Goal: Communication & Community: Answer question/provide support

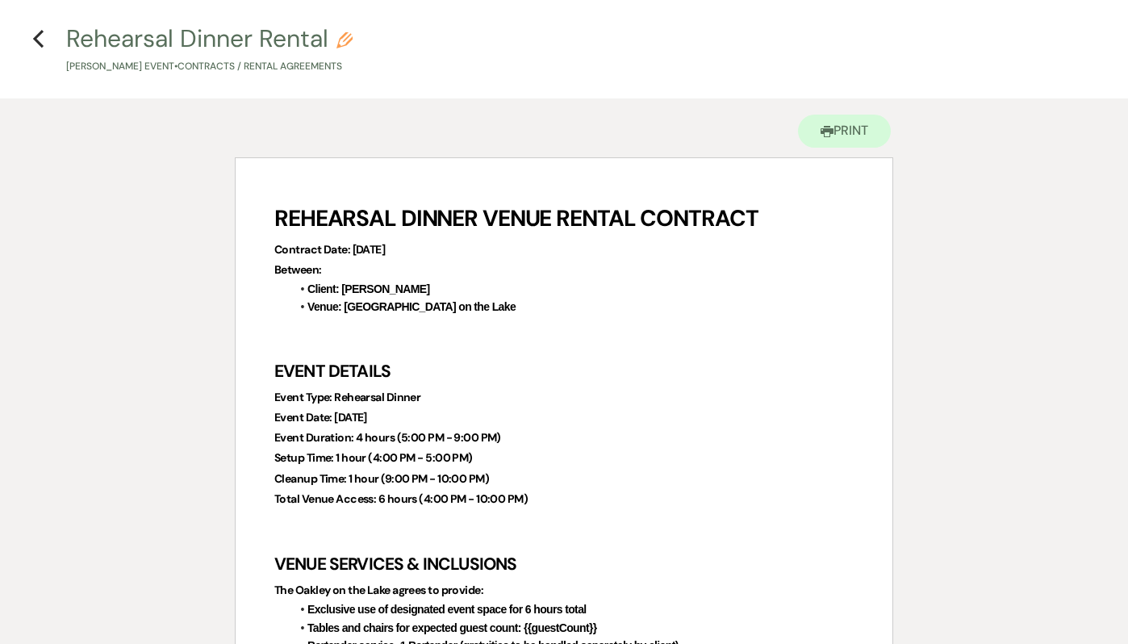
click at [44, 40] on h4 "Previous Rehearsal Dinner Rental Pencil [PERSON_NAME] Event • Contracts / Renta…" at bounding box center [564, 48] width 1128 height 52
click at [39, 40] on icon "Previous" at bounding box center [38, 38] width 12 height 19
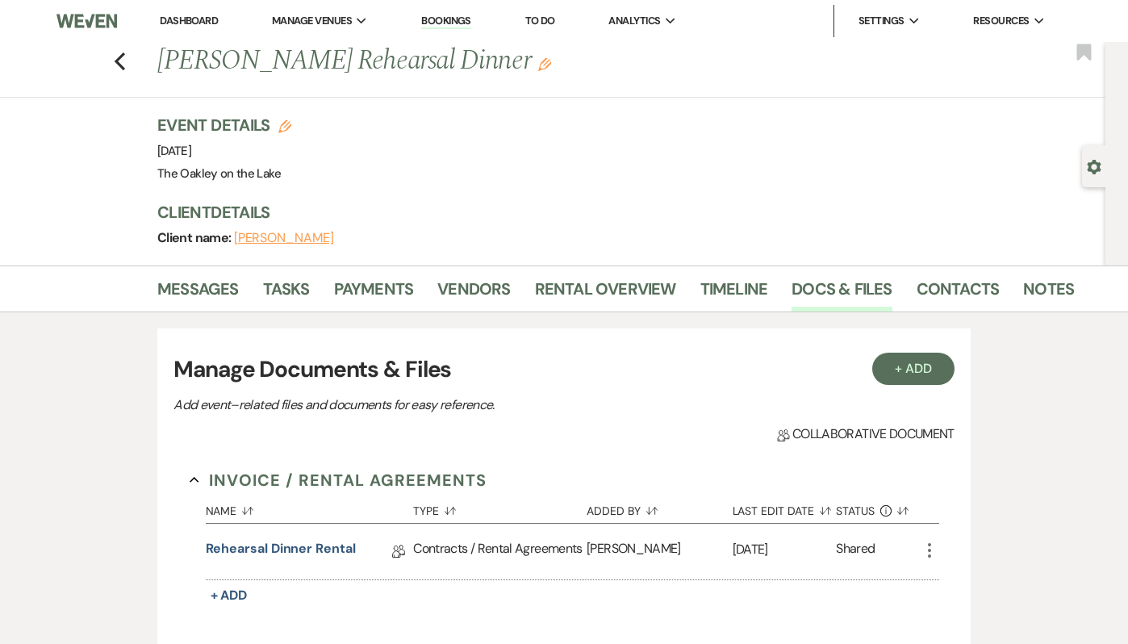
click at [182, 22] on link "Dashboard" at bounding box center [189, 21] width 58 height 14
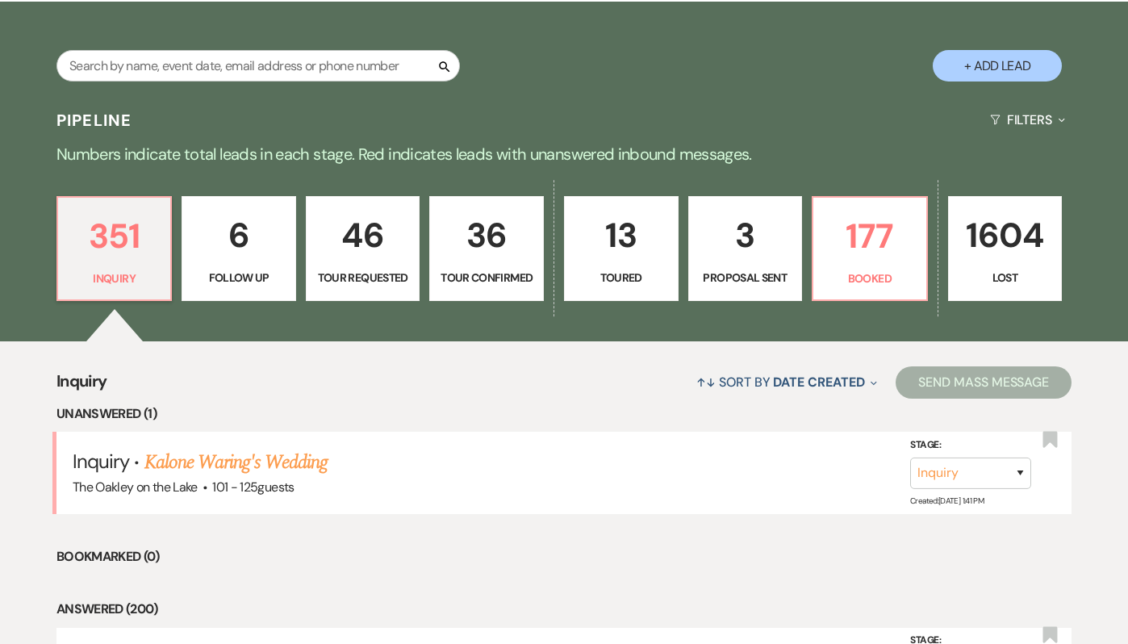
scroll to position [279, 0]
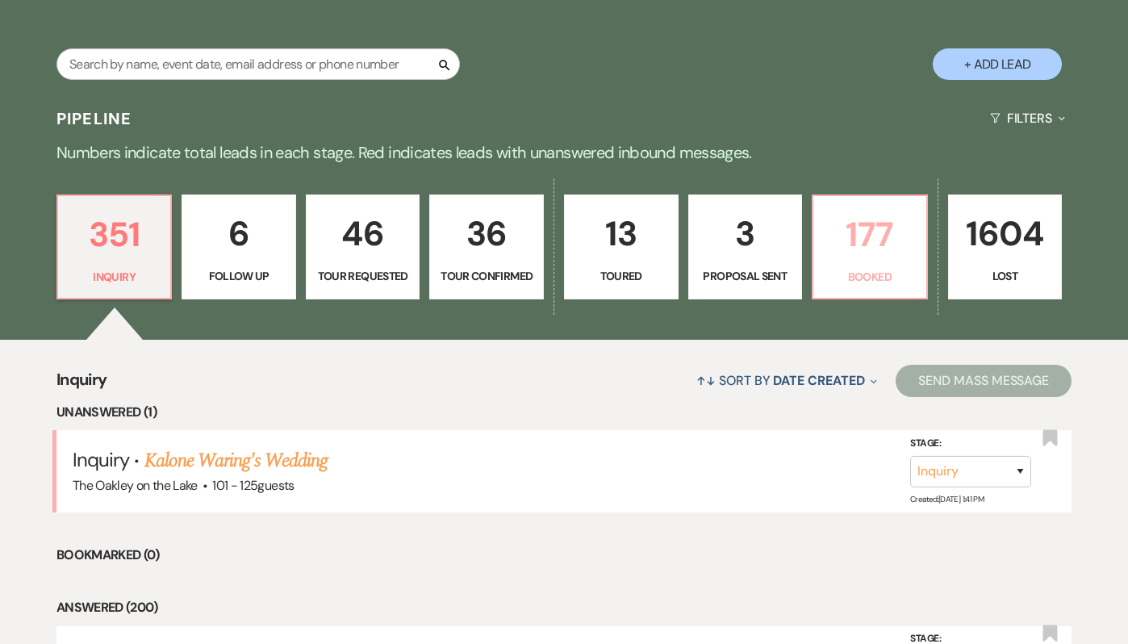
click at [849, 276] on p "Booked" at bounding box center [870, 277] width 94 height 18
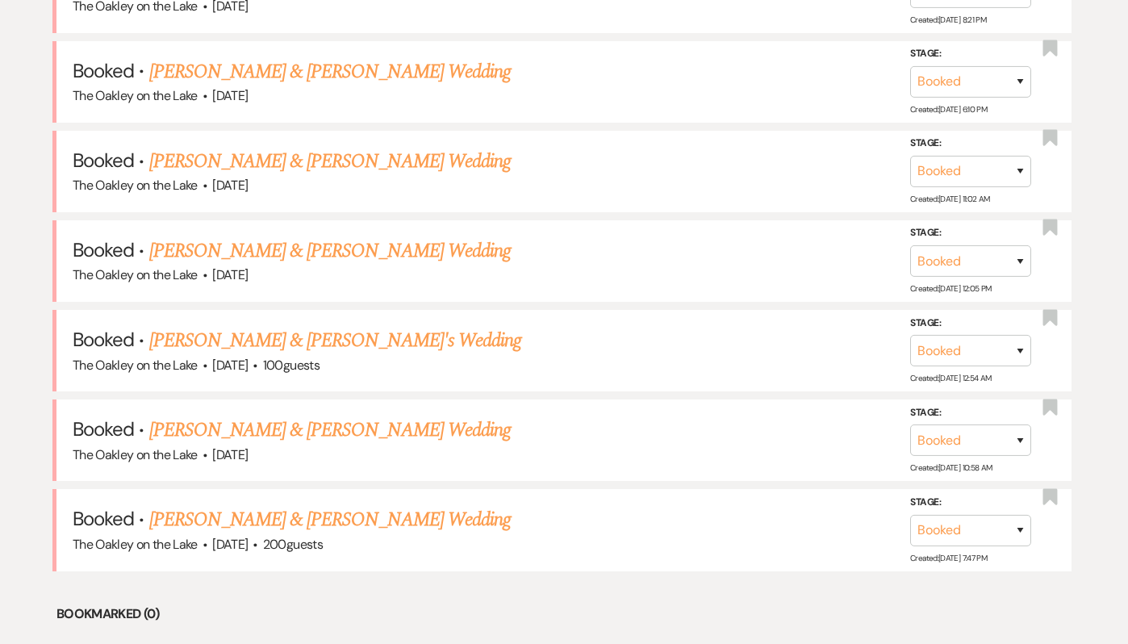
scroll to position [760, 0]
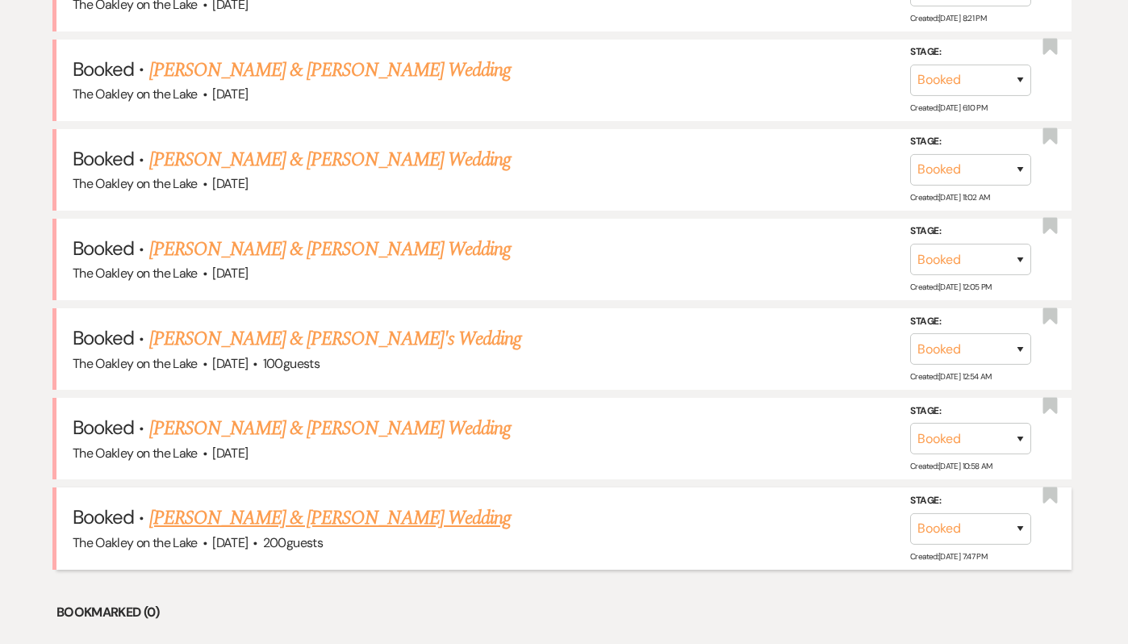
click at [279, 517] on link "[PERSON_NAME] & [PERSON_NAME] Wedding" at bounding box center [329, 517] width 361 height 29
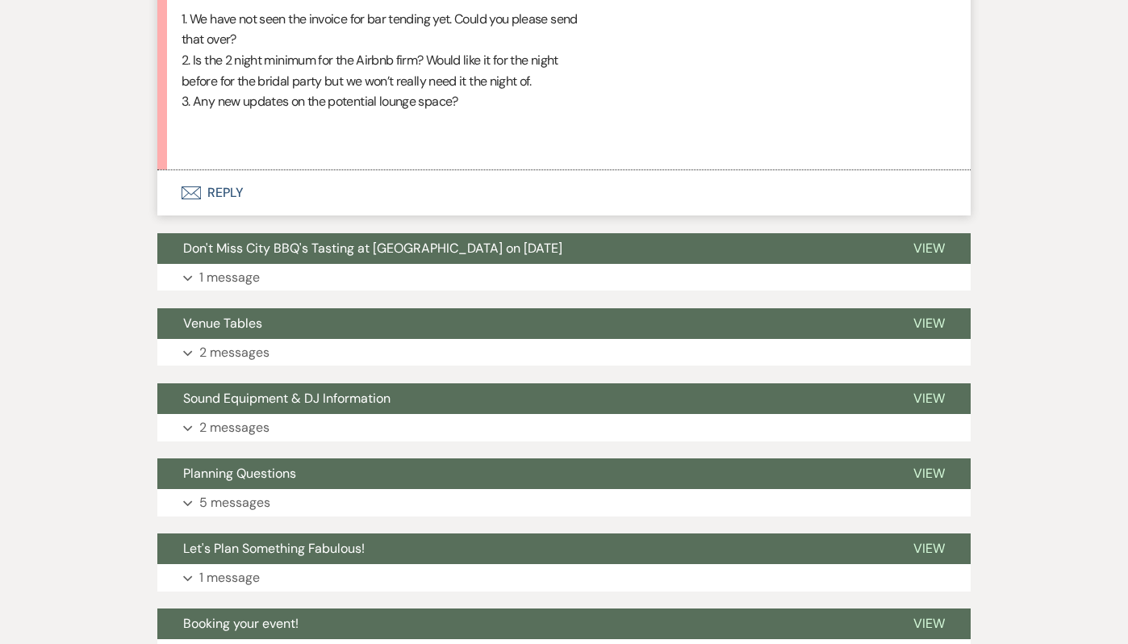
scroll to position [1743, 0]
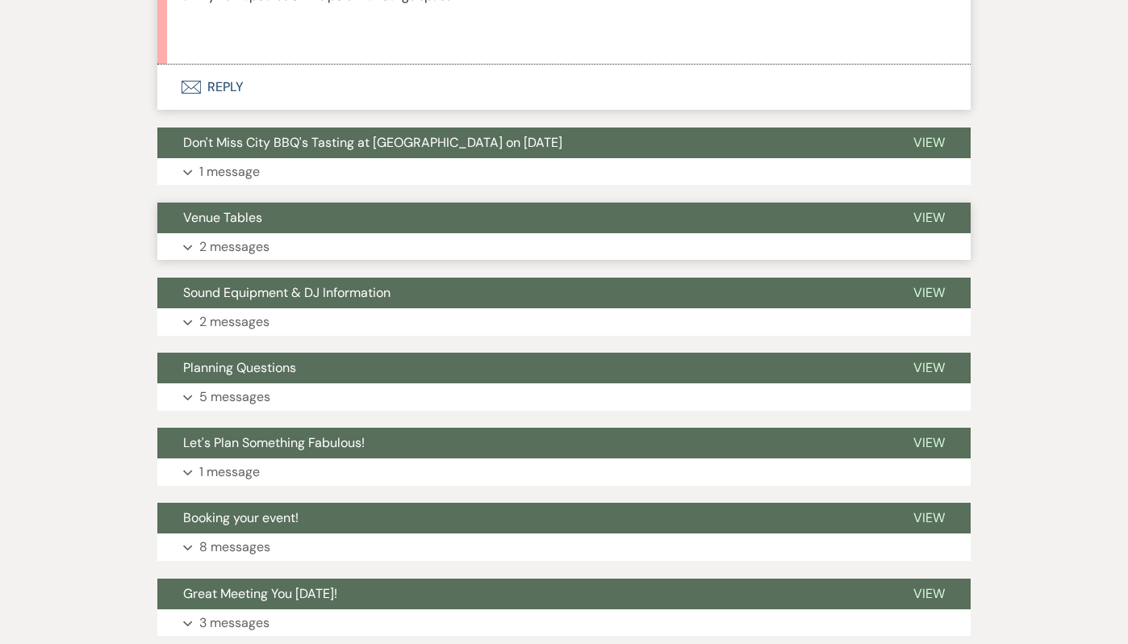
click at [369, 212] on button "Venue Tables" at bounding box center [522, 217] width 730 height 31
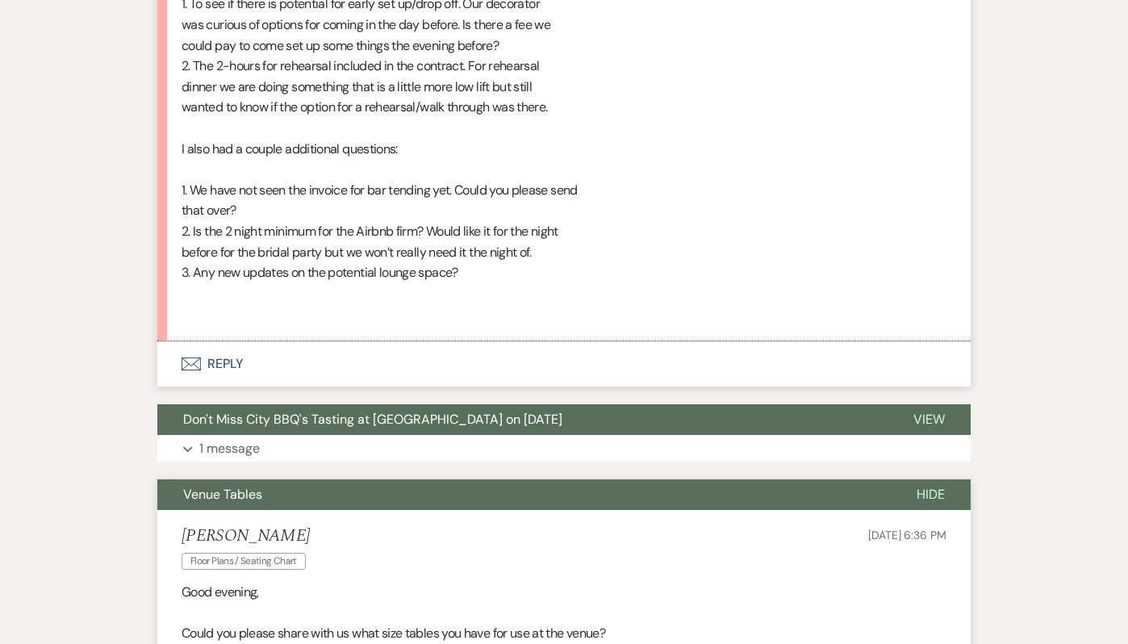
scroll to position [1491, 0]
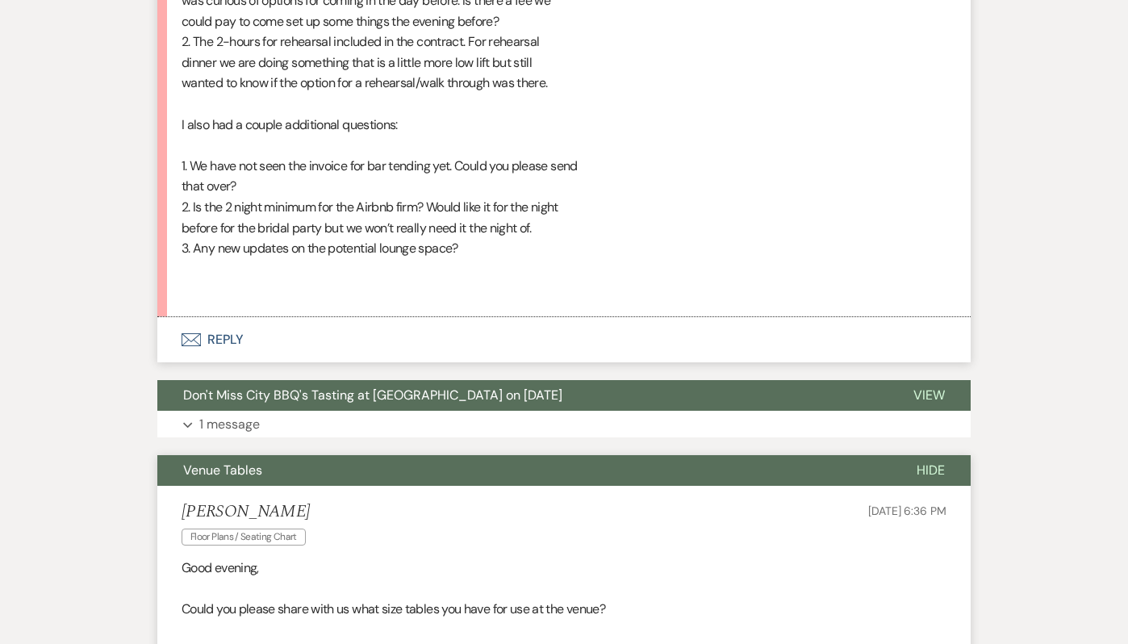
click at [207, 464] on span "Venue Tables" at bounding box center [222, 469] width 79 height 17
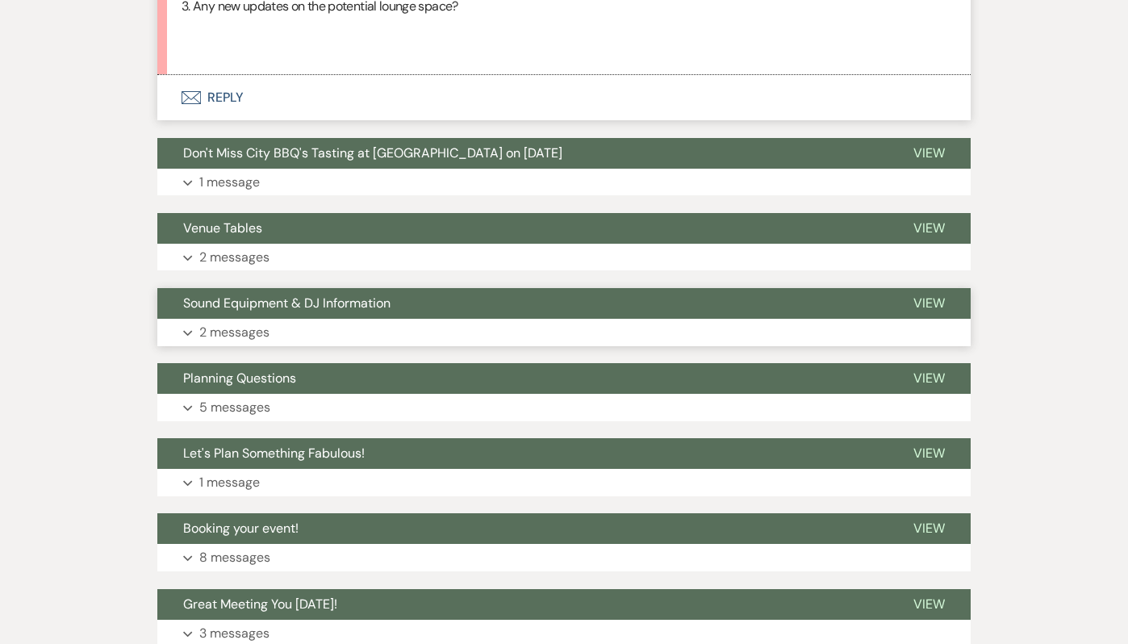
scroll to position [1807, 0]
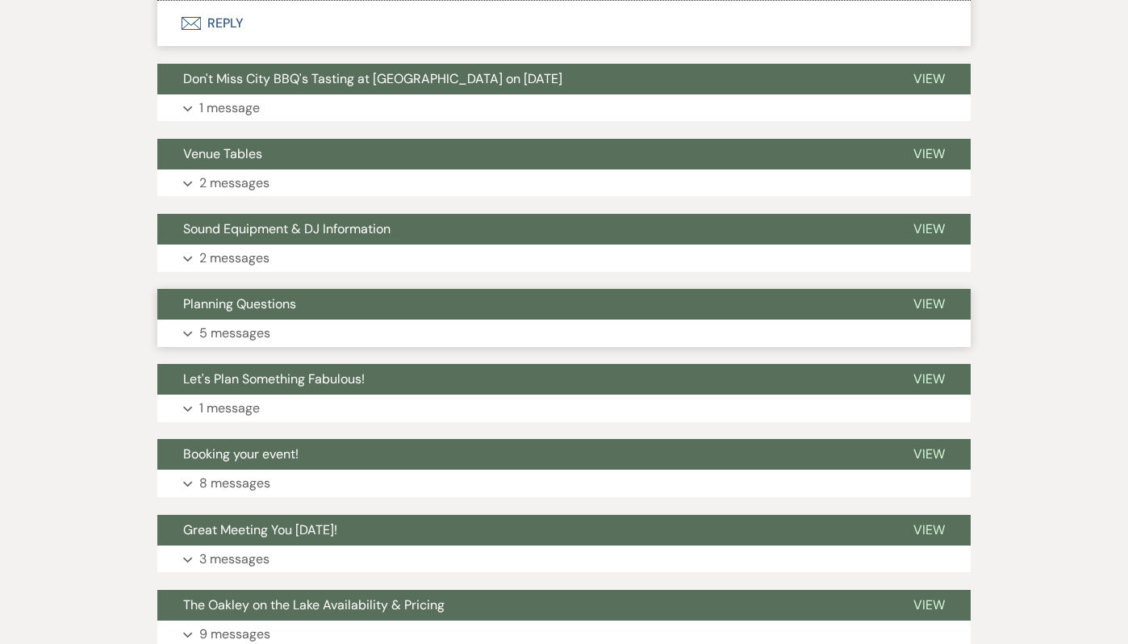
click at [257, 323] on p "5 messages" at bounding box center [234, 333] width 71 height 21
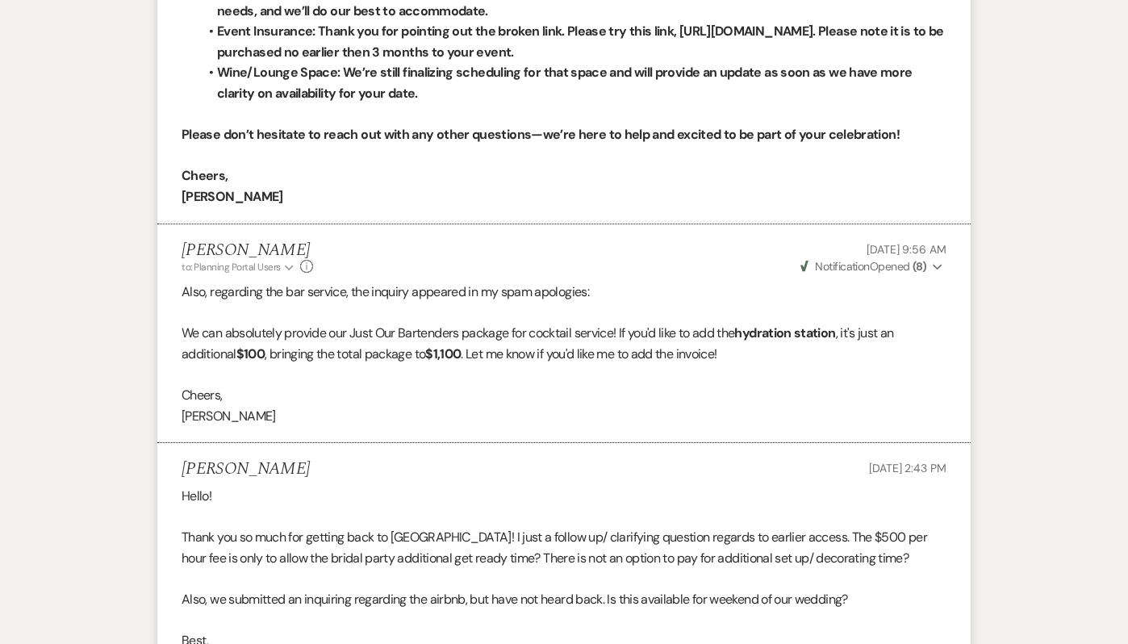
scroll to position [2937, 0]
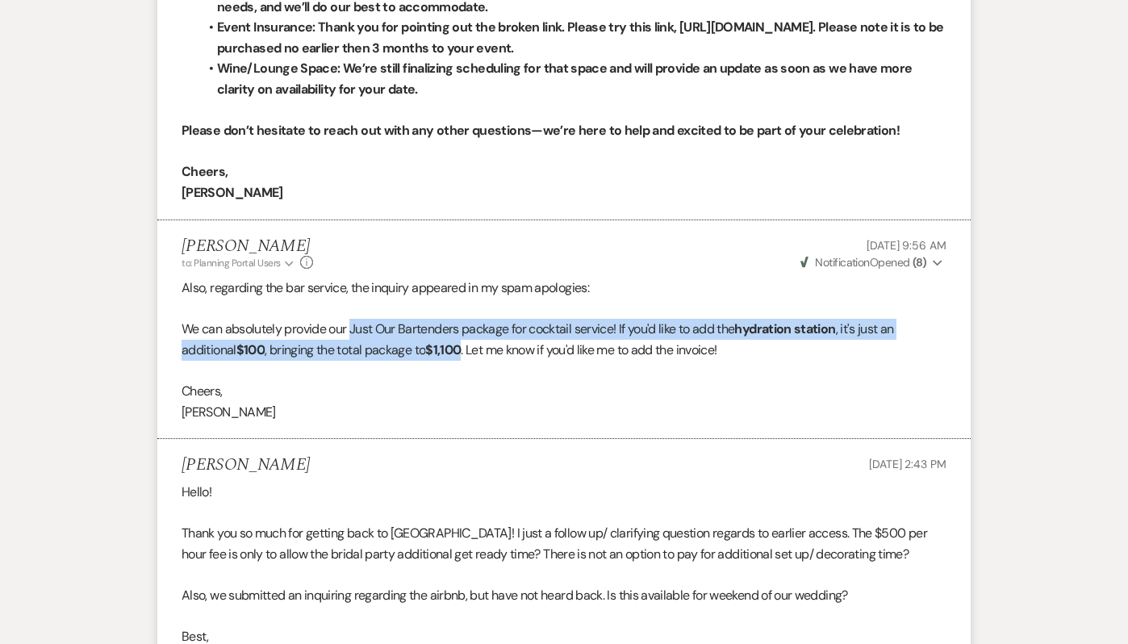
drag, startPoint x: 467, startPoint y: 352, endPoint x: 352, endPoint y: 336, distance: 116.4
click at [352, 336] on p "We can absolutely provide our Just Our Bartenders package for cocktail service!…" at bounding box center [564, 339] width 765 height 41
copy p "Just Our Bartenders package for cocktail service! If you'd like to add the hydr…"
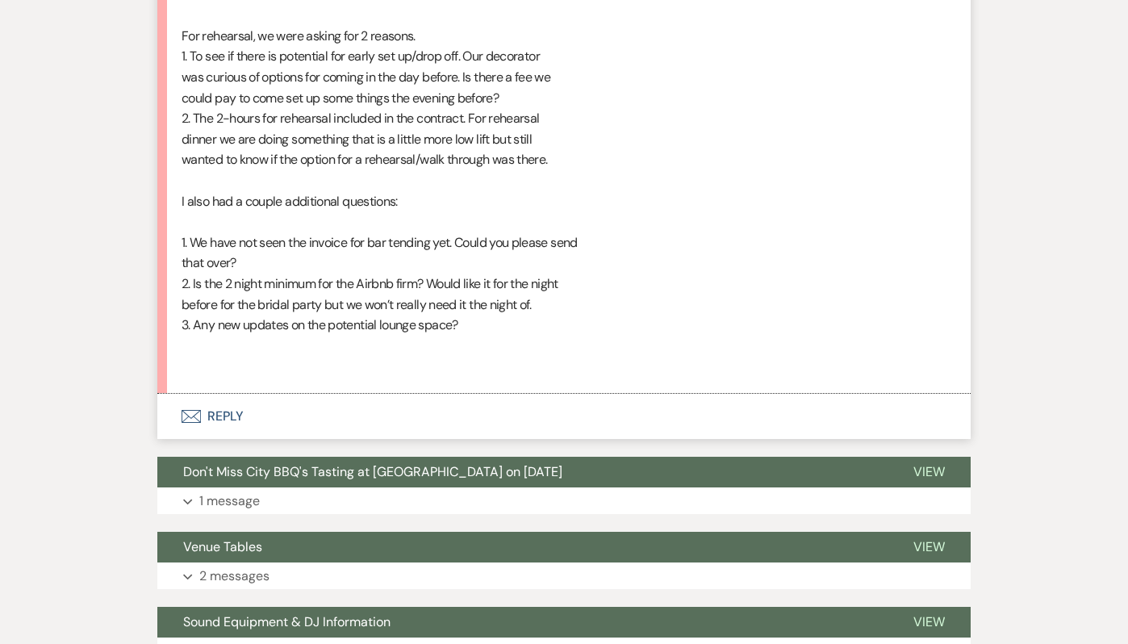
scroll to position [1392, 0]
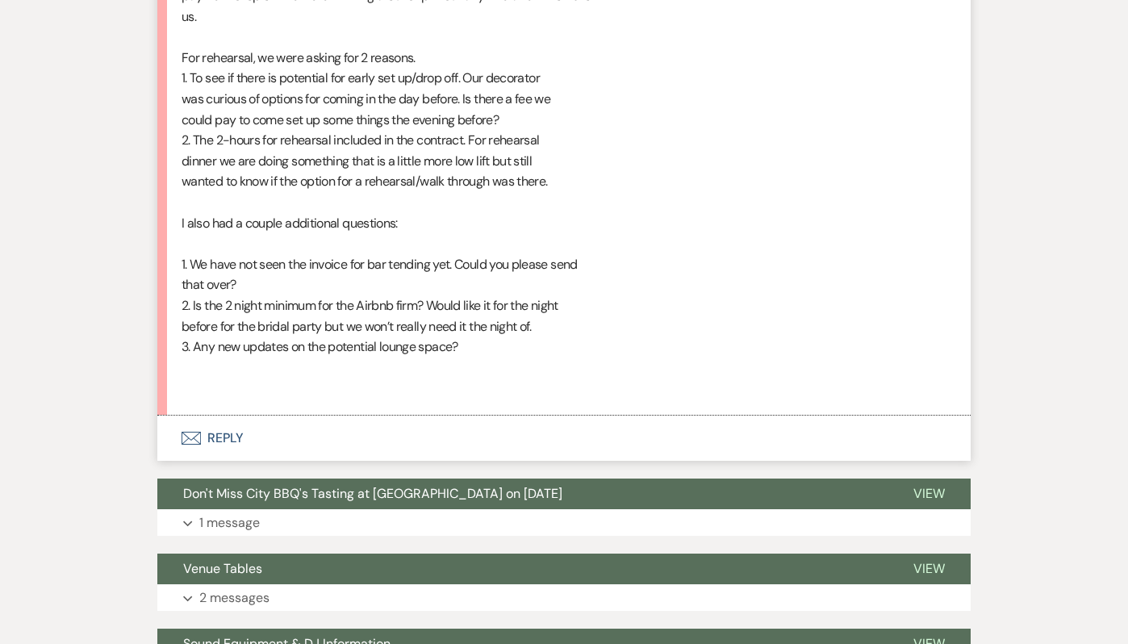
click at [240, 436] on button "Envelope Reply" at bounding box center [563, 437] width 813 height 45
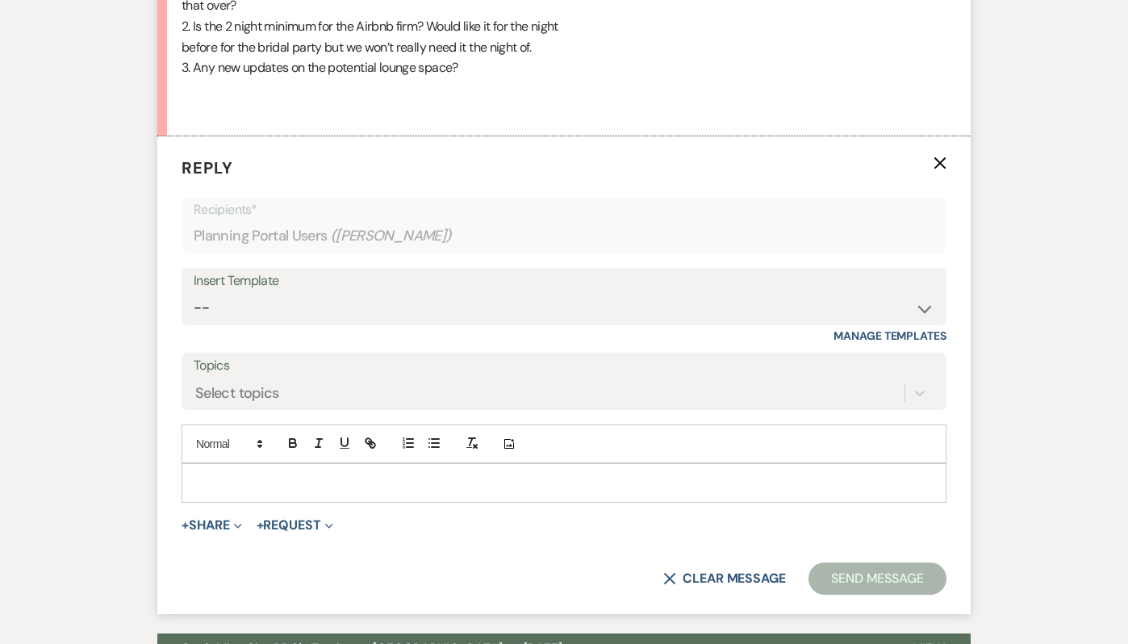
scroll to position [1682, 0]
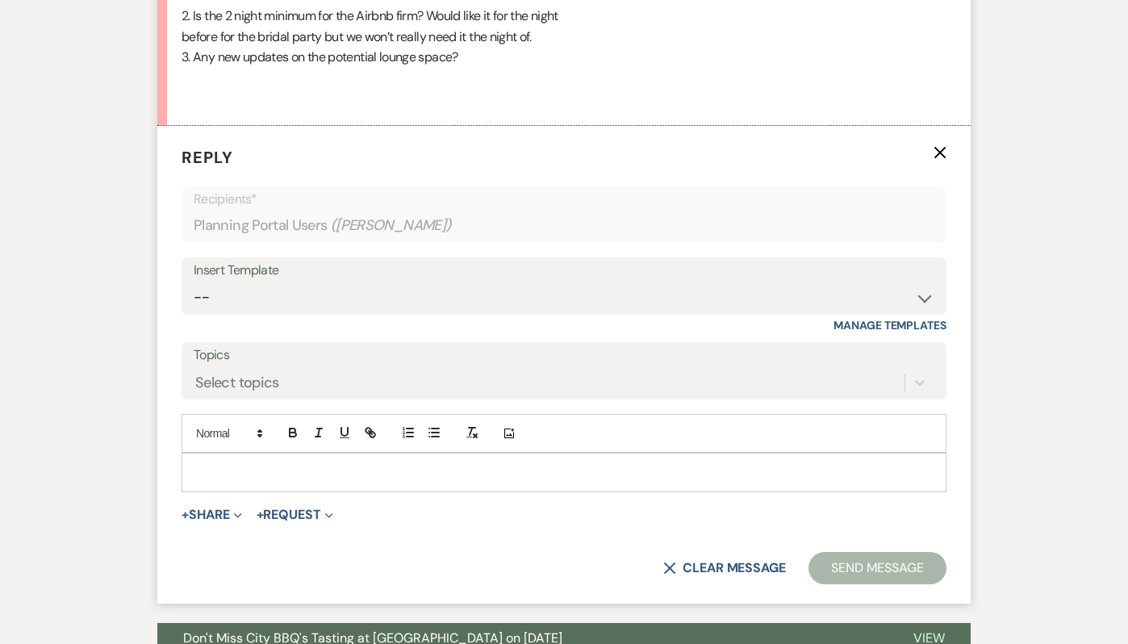
click at [215, 464] on p at bounding box center [563, 472] width 739 height 18
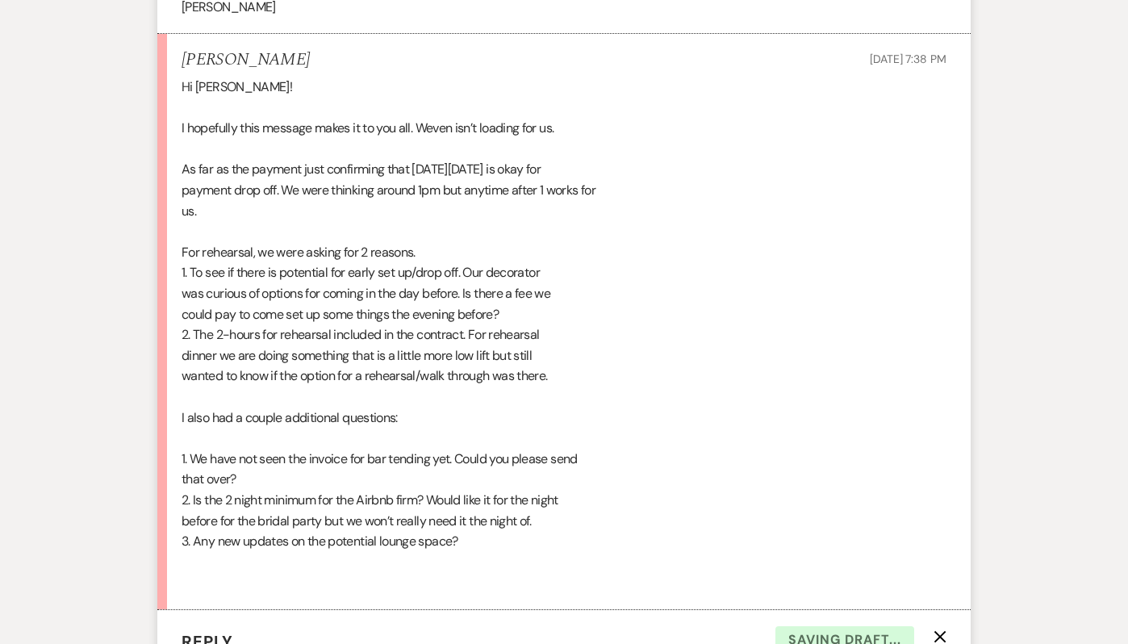
scroll to position [1184, 0]
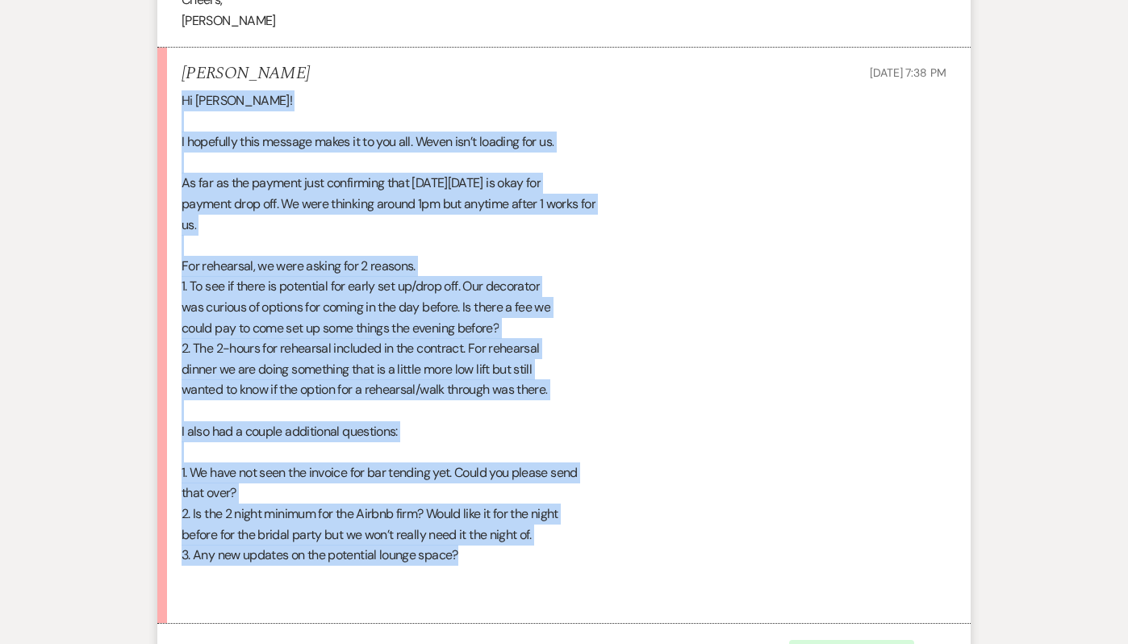
drag, startPoint x: 182, startPoint y: 100, endPoint x: 483, endPoint y: 558, distance: 548.6
click at [483, 558] on div "Hi [PERSON_NAME]! I hopefully this message makes it to you all. Weven isn’t loa…" at bounding box center [564, 348] width 765 height 516
copy div "Hi [PERSON_NAME]! I hopefully this message makes it to you all. Weven isn’t loa…"
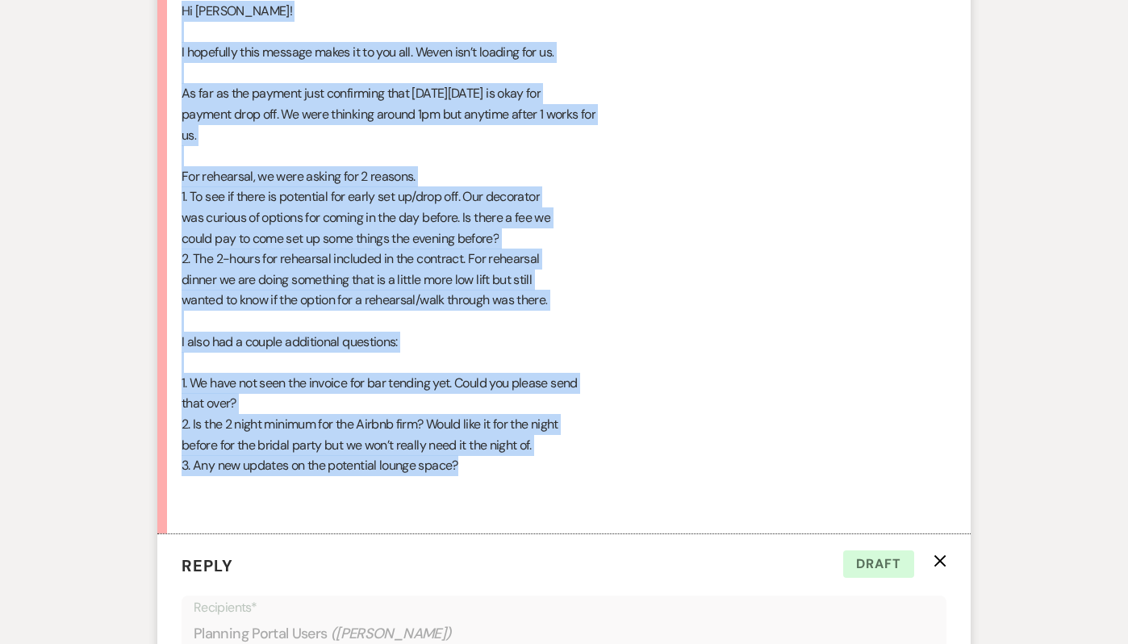
scroll to position [1273, 0]
copy div "Hi [PERSON_NAME]! I hopefully this message makes it to you all. Weven isn’t loa…"
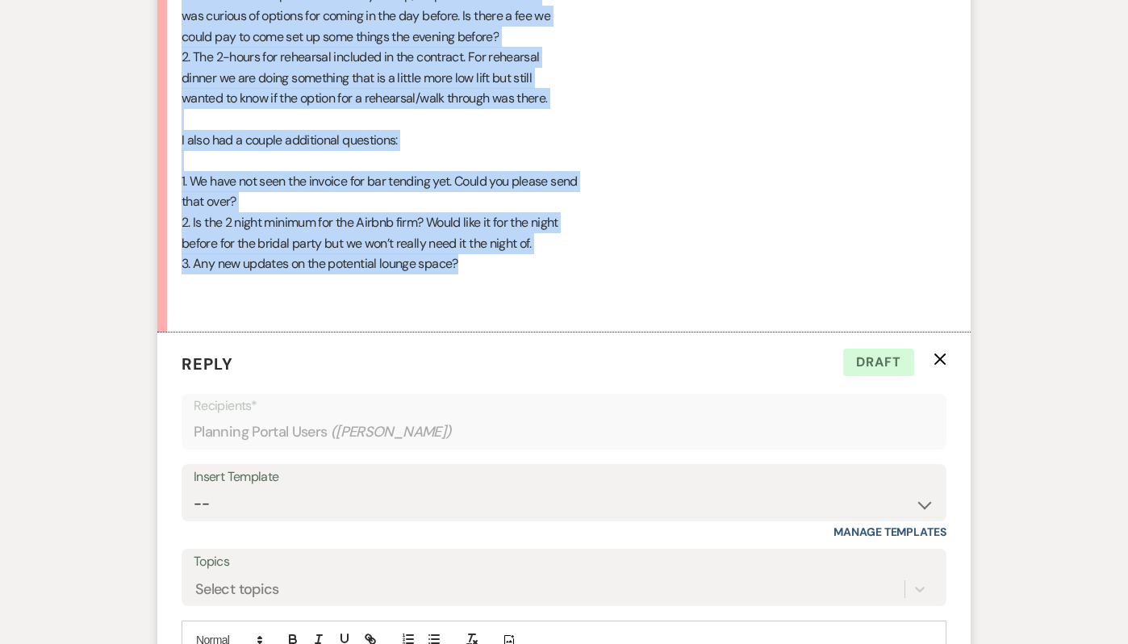
scroll to position [1471, 0]
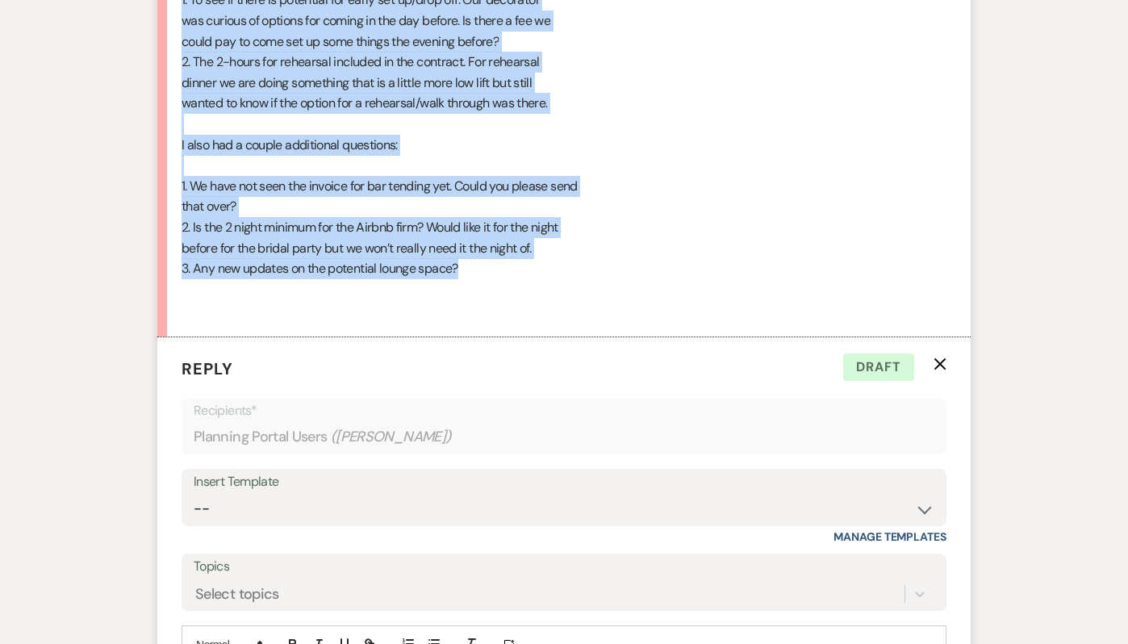
copy div "Hi [PERSON_NAME]! I hopefully this message makes it to you all. Weven isn’t loa…"
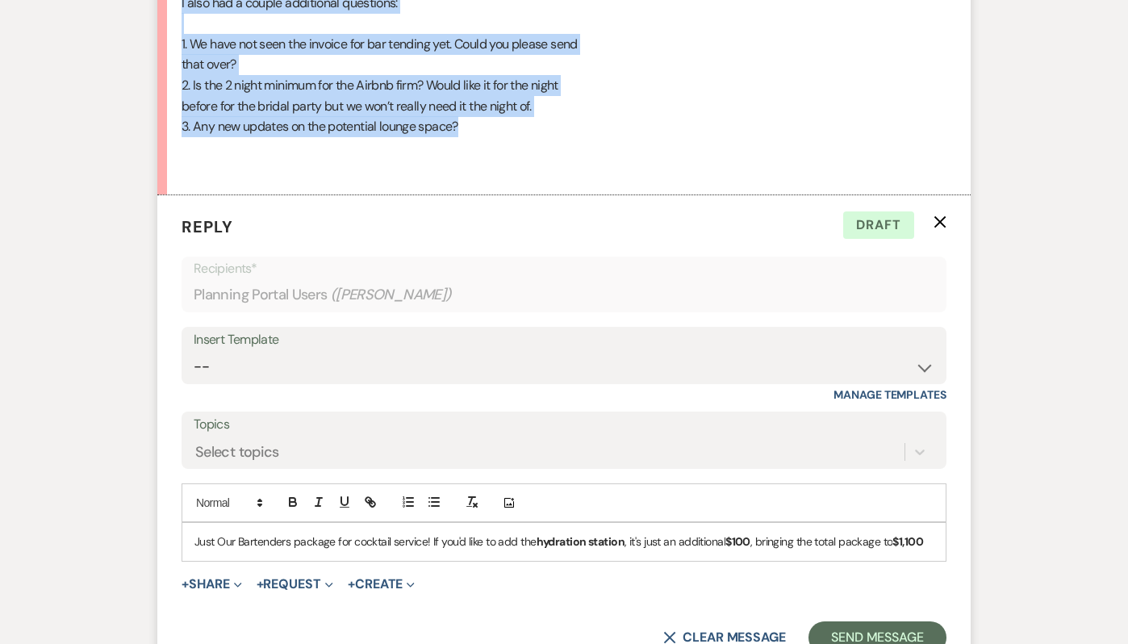
scroll to position [1615, 0]
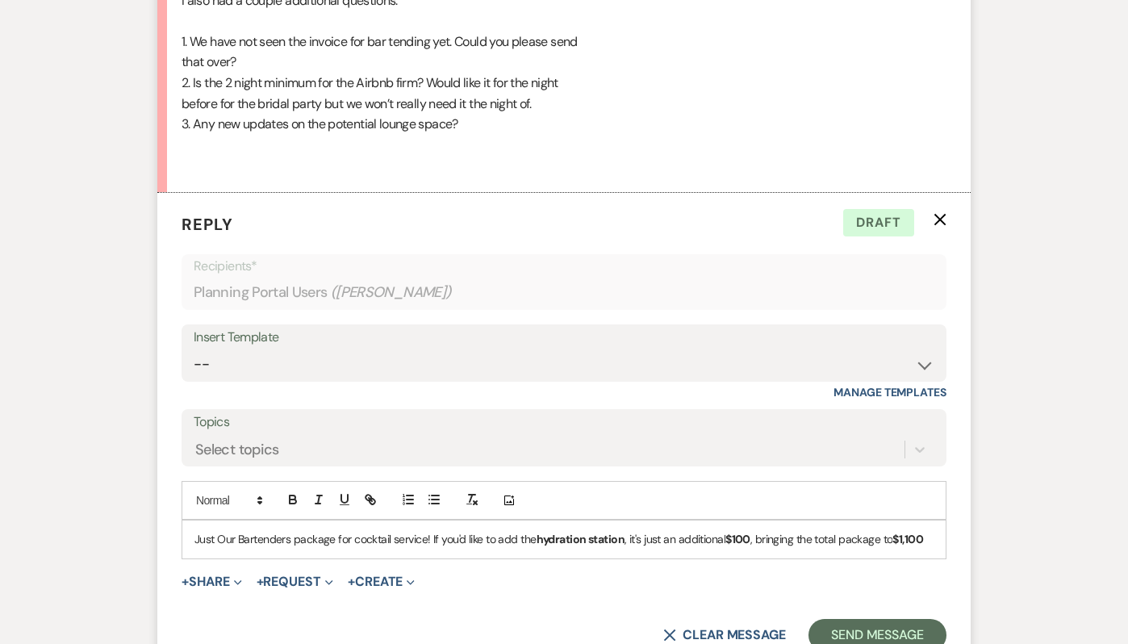
click at [191, 536] on div "Just Our Bartenders package for cocktail service! If you'd like to add the hydr…" at bounding box center [563, 538] width 763 height 37
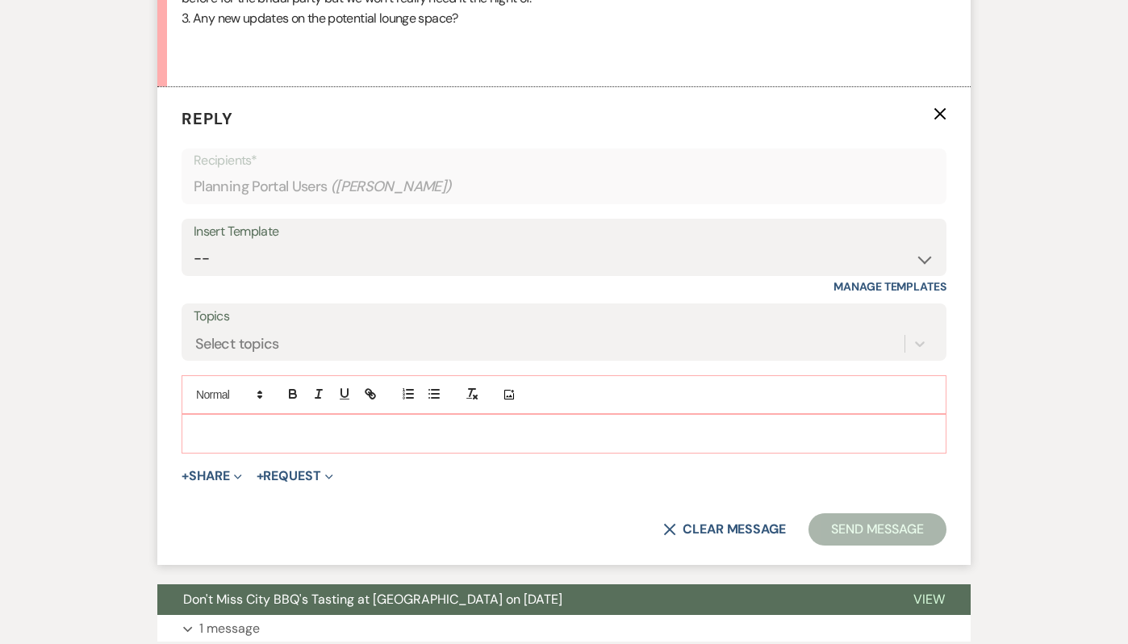
scroll to position [1901, 0]
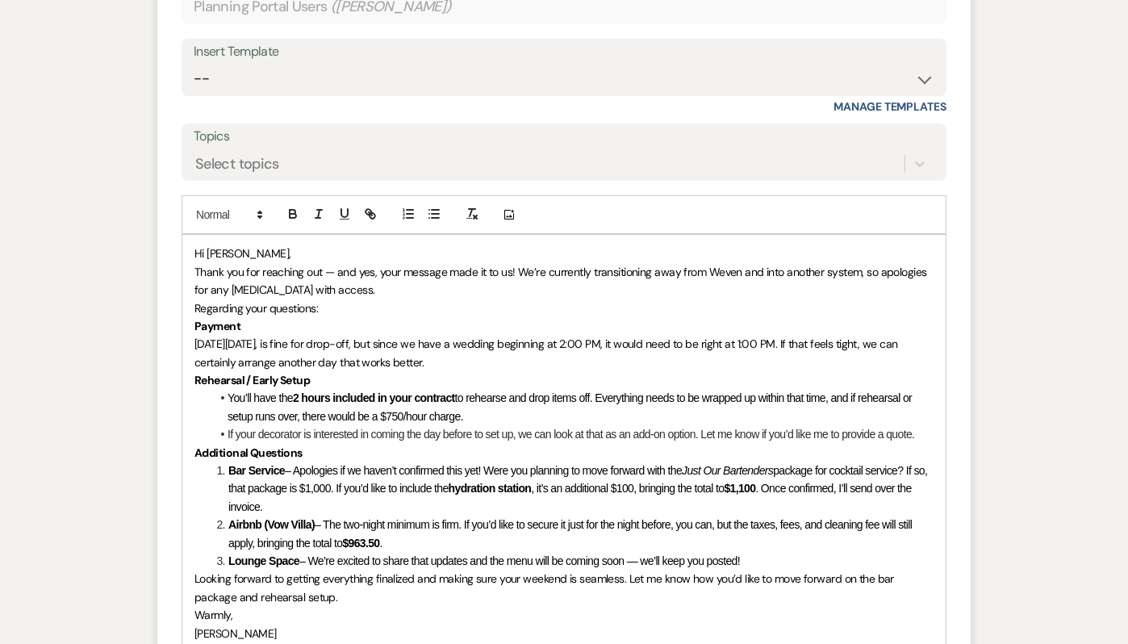
click at [256, 255] on p "Hi [PERSON_NAME]," at bounding box center [563, 253] width 739 height 18
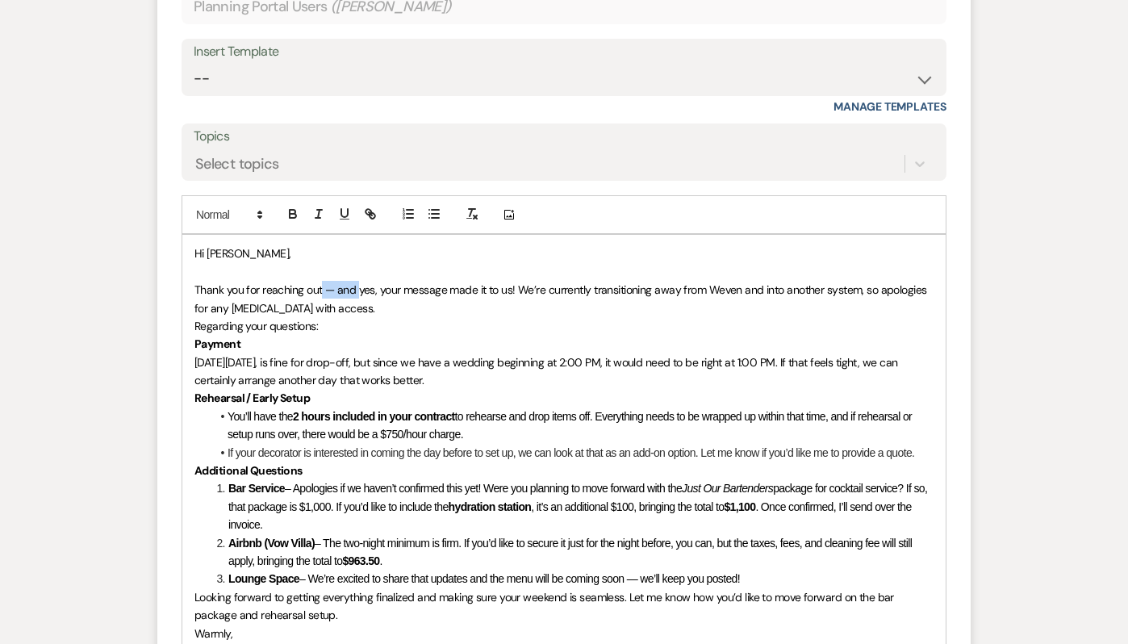
drag, startPoint x: 359, startPoint y: 290, endPoint x: 320, endPoint y: 282, distance: 39.4
click at [321, 282] on span "Thank you for reaching out — and yes, your message made it to us! We’re current…" at bounding box center [561, 298] width 735 height 32
click at [323, 305] on p "Thank you for reaching out! Yes, your message made it to us! We’re currently tr…" at bounding box center [563, 299] width 739 height 36
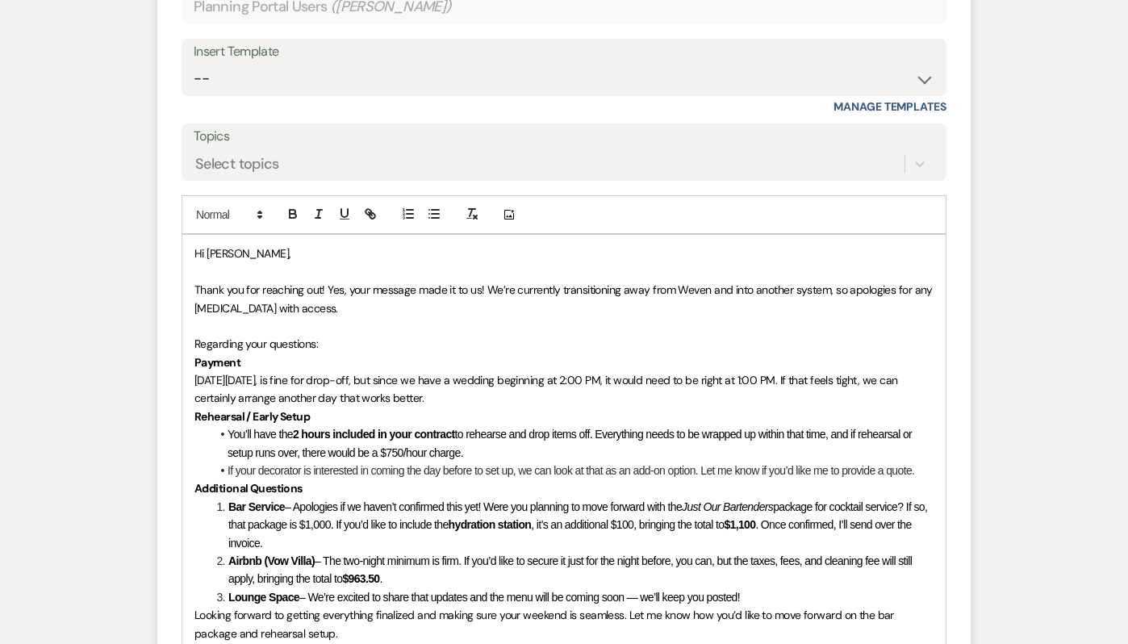
click at [271, 306] on span "Thank you for reaching out! Yes, your message made it to us! We’re currently tr…" at bounding box center [564, 298] width 741 height 32
click at [329, 344] on p "Regarding your questions:" at bounding box center [563, 344] width 739 height 18
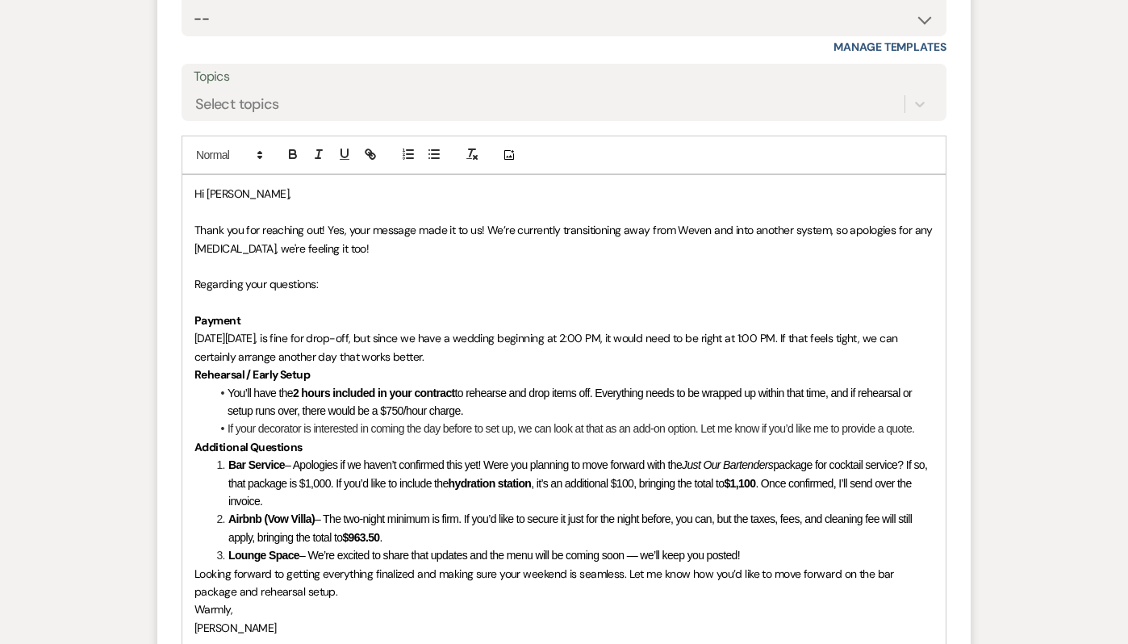
scroll to position [1961, 0]
click at [436, 355] on p "[DATE][DATE], is fine for drop-off, but since we have a wedding beginning at 2:…" at bounding box center [563, 346] width 739 height 36
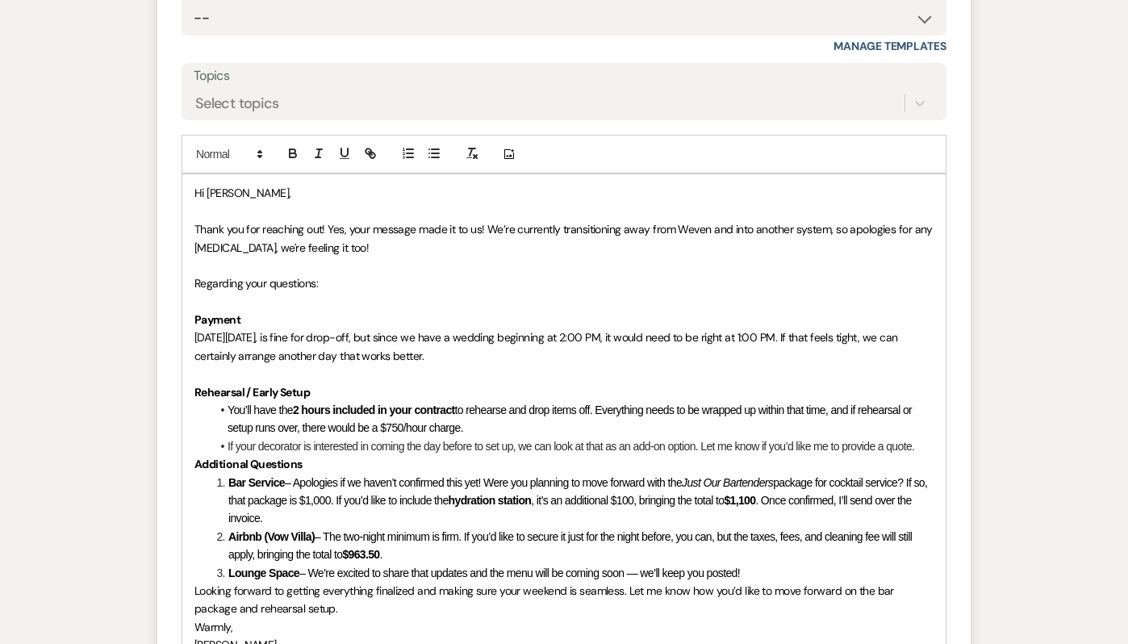
click at [403, 339] on span "[DATE][DATE], is fine for drop-off, but since we have a wedding beginning at 2:…" at bounding box center [547, 346] width 706 height 32
click at [891, 341] on span "[DATE][DATE], is fine for drop-off, but we have a wedding beginning at 2:00 PM,…" at bounding box center [555, 346] width 722 height 32
click at [411, 352] on p "[DATE][DATE], is fine for drop-off, but we have a wedding beginning at 2:00 PM,…" at bounding box center [563, 346] width 739 height 36
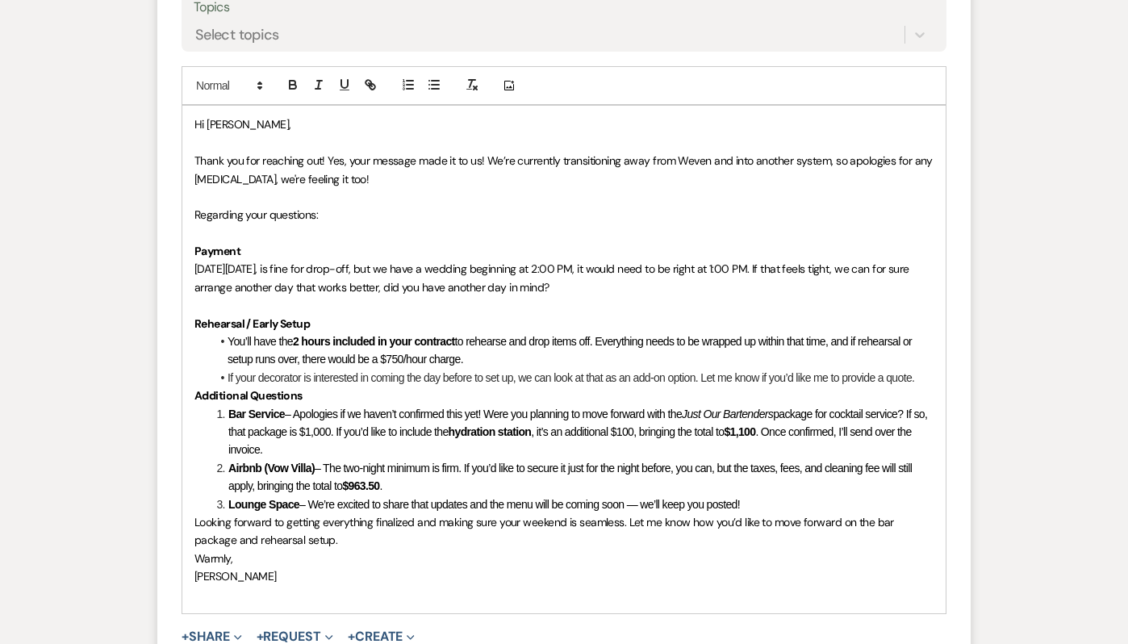
scroll to position [2033, 0]
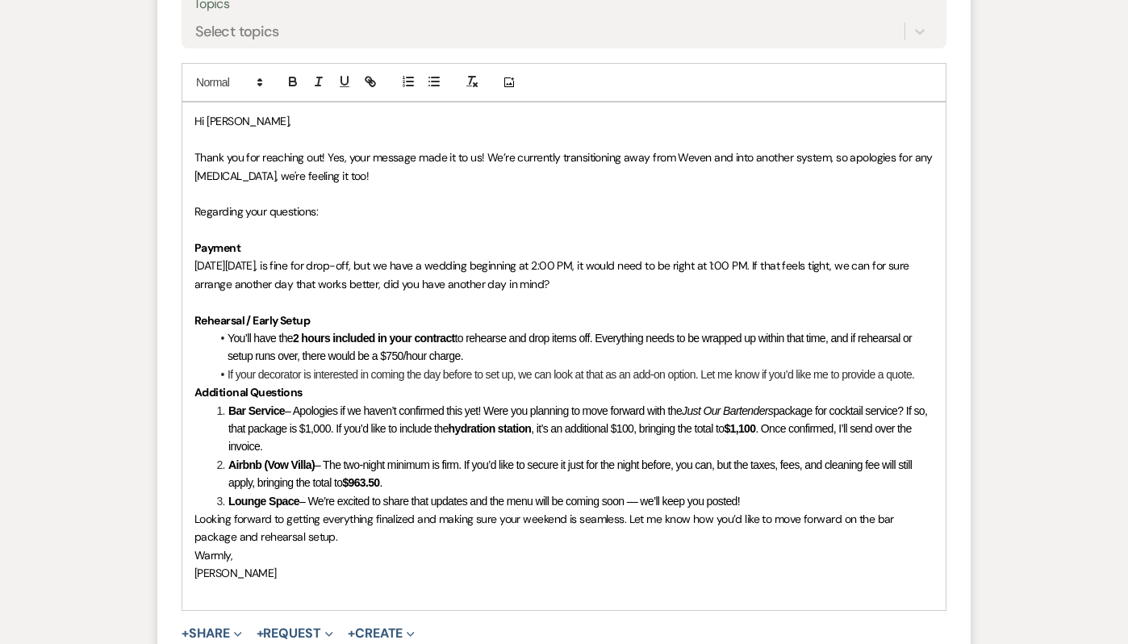
click at [194, 389] on strong "Additional Questions" at bounding box center [248, 392] width 108 height 15
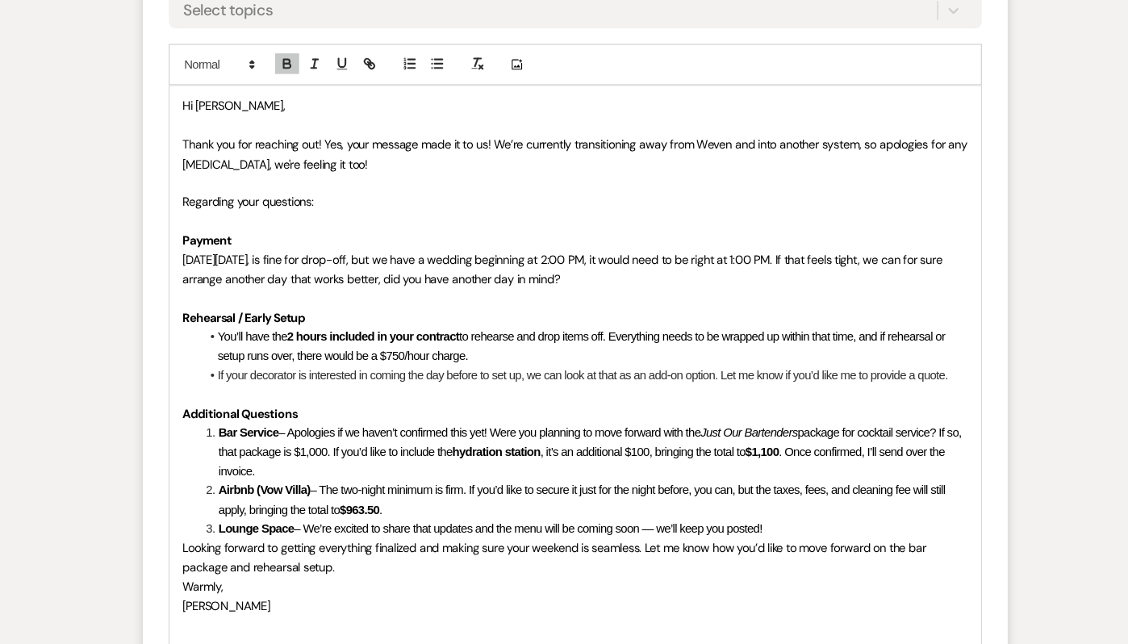
click at [520, 361] on li "You’ll have the 2 hours included in your contract to rehearse and drop items of…" at bounding box center [572, 347] width 723 height 36
click at [298, 353] on span "to rehearse and drop items off. Everything needs to be wrapped up within that t…" at bounding box center [570, 347] width 686 height 31
click at [645, 357] on li "You’ll have the 2 hours included in your contract to rehearse and drop items of…" at bounding box center [572, 347] width 723 height 36
click at [265, 387] on p at bounding box center [563, 392] width 739 height 18
click at [399, 377] on li "If your decorator is interested in coming the day before to set up, we can look…" at bounding box center [572, 374] width 723 height 18
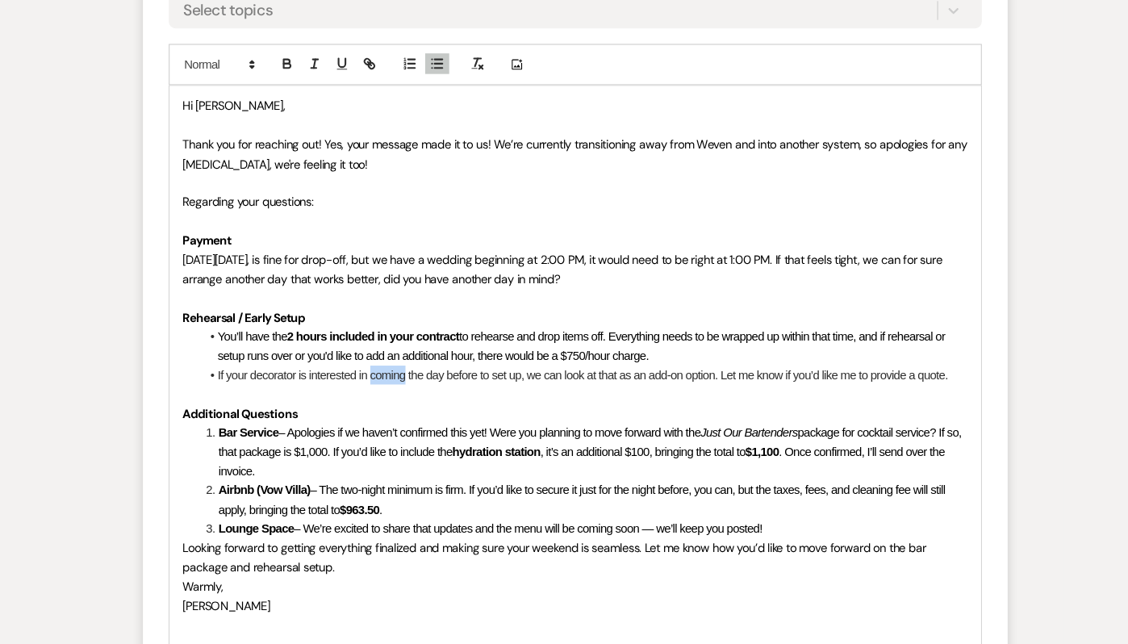
click at [399, 377] on li "If your decorator is interested in coming the day before to set up, we can look…" at bounding box center [572, 374] width 723 height 18
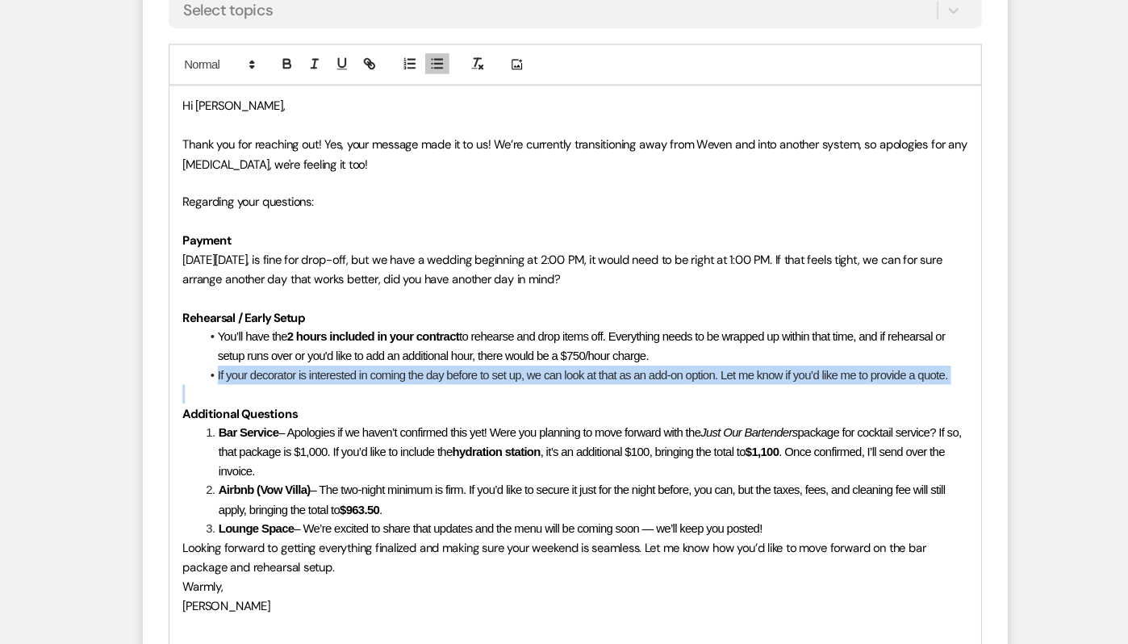
click at [399, 377] on li "If your decorator is interested in coming the day before to set up, we can look…" at bounding box center [572, 374] width 723 height 18
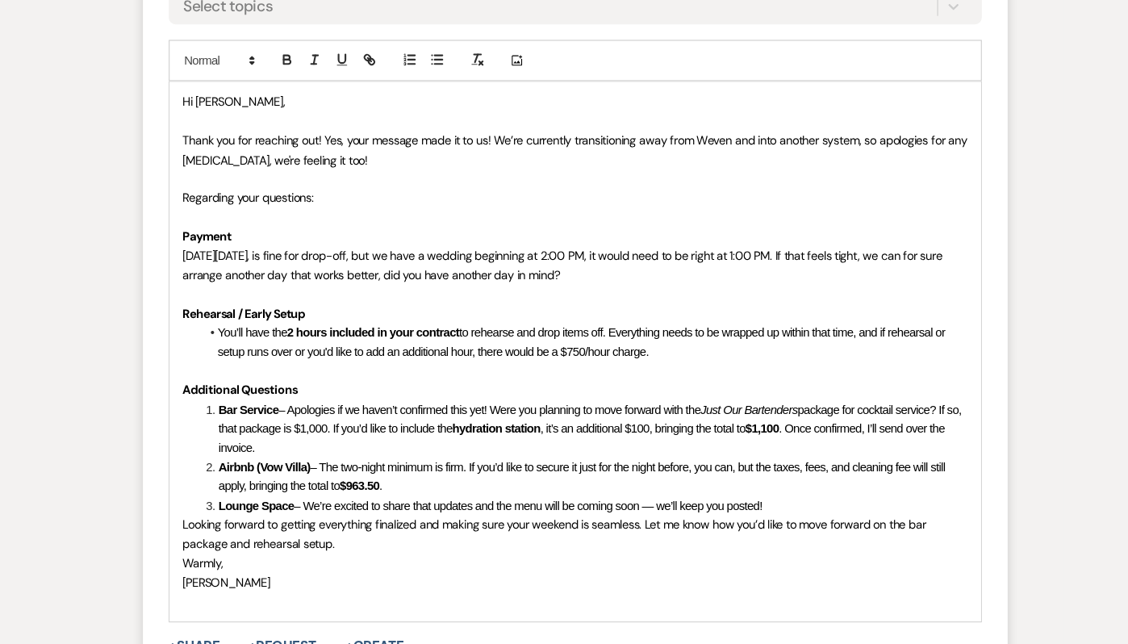
click at [472, 357] on span "to rehearse and drop items off. Everything needs to be wrapped up within that t…" at bounding box center [570, 347] width 686 height 31
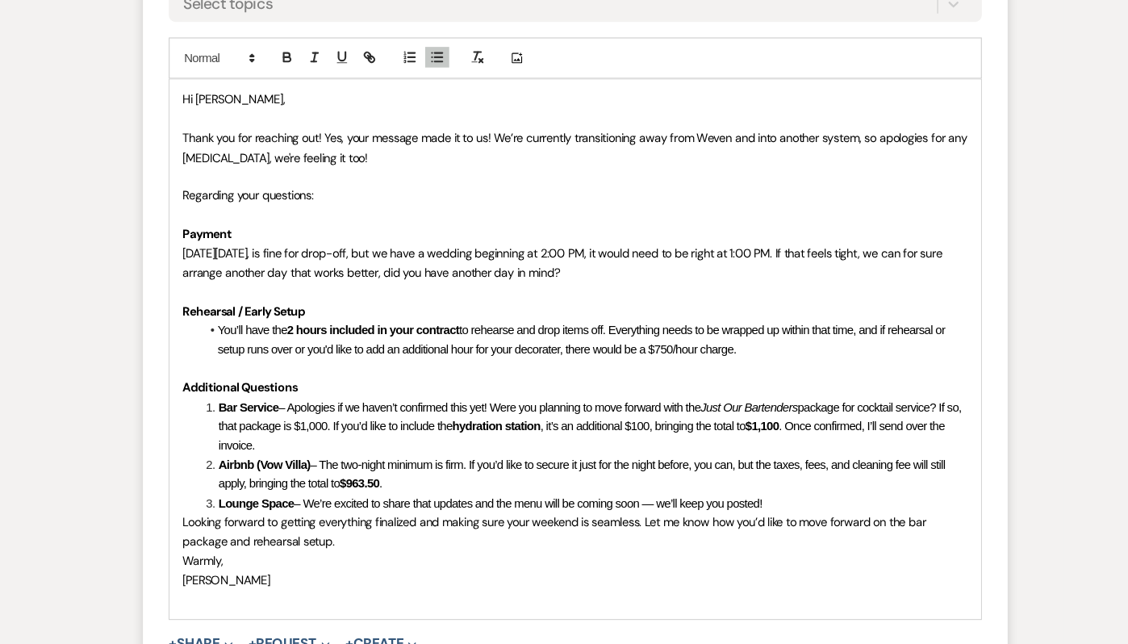
click at [196, 521] on span "Looking forward to getting everything finalized and making sure your weekend is…" at bounding box center [545, 527] width 702 height 32
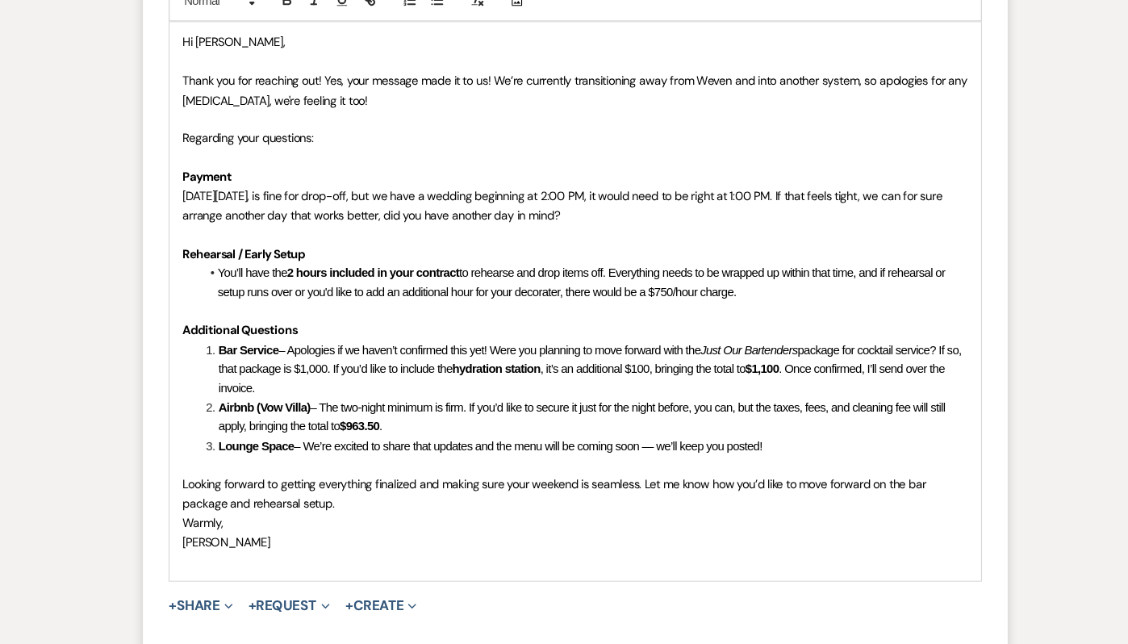
scroll to position [2086, 0]
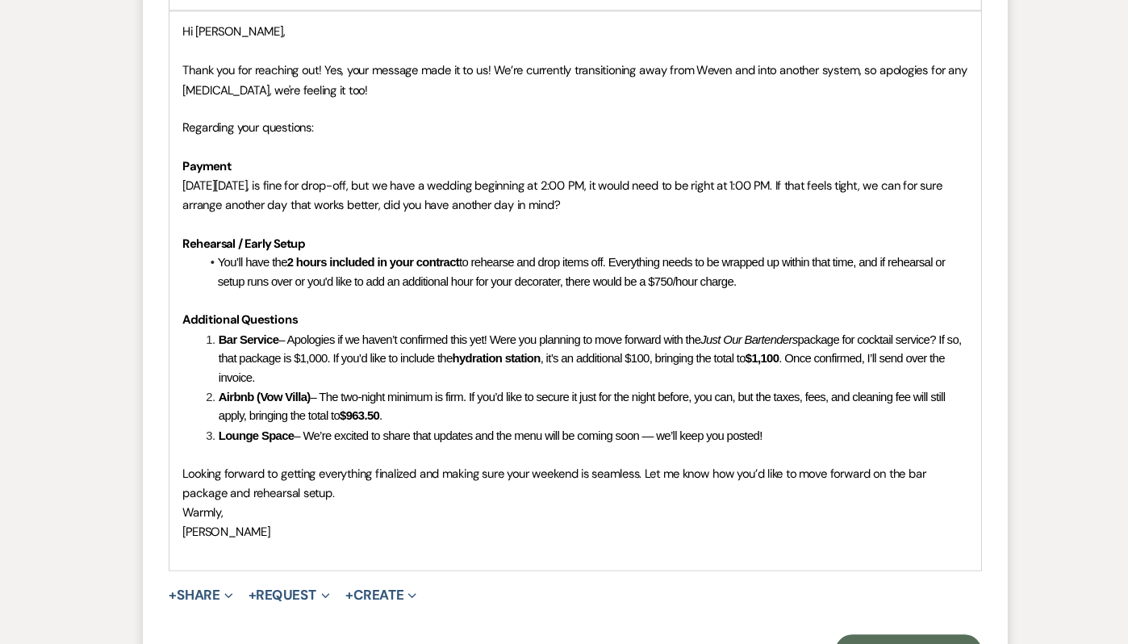
click at [199, 568] on div "Hi [PERSON_NAME], Thank you for reaching out! Yes, your message made it to us! …" at bounding box center [563, 311] width 763 height 525
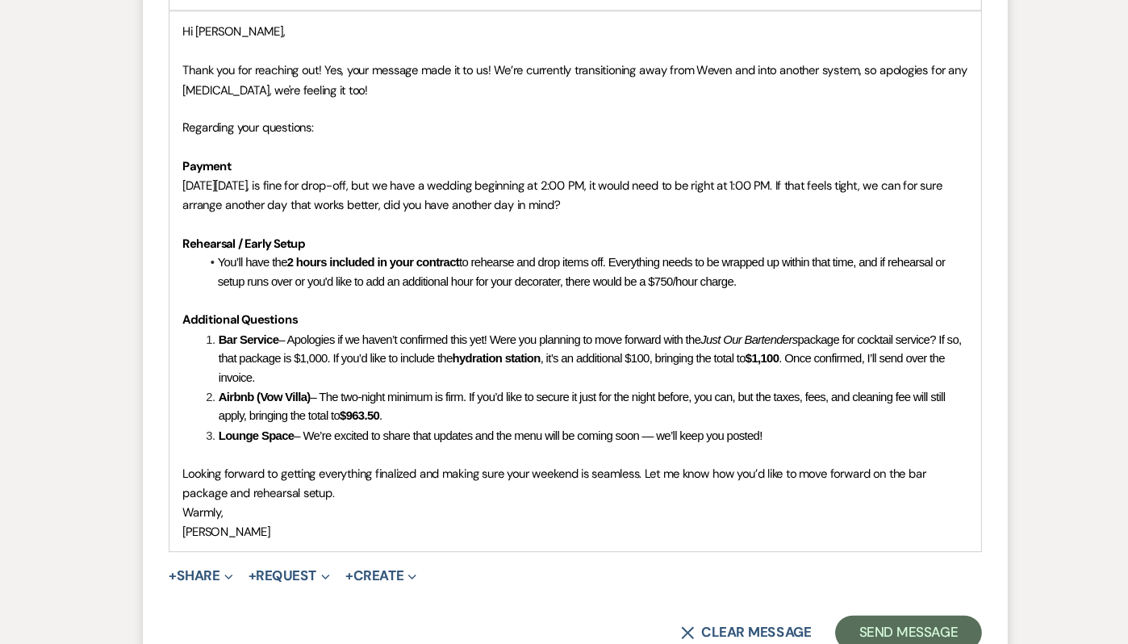
click at [194, 516] on div "Hi [PERSON_NAME], Thank you for reaching out! Yes, your message made it to us! …" at bounding box center [563, 302] width 763 height 507
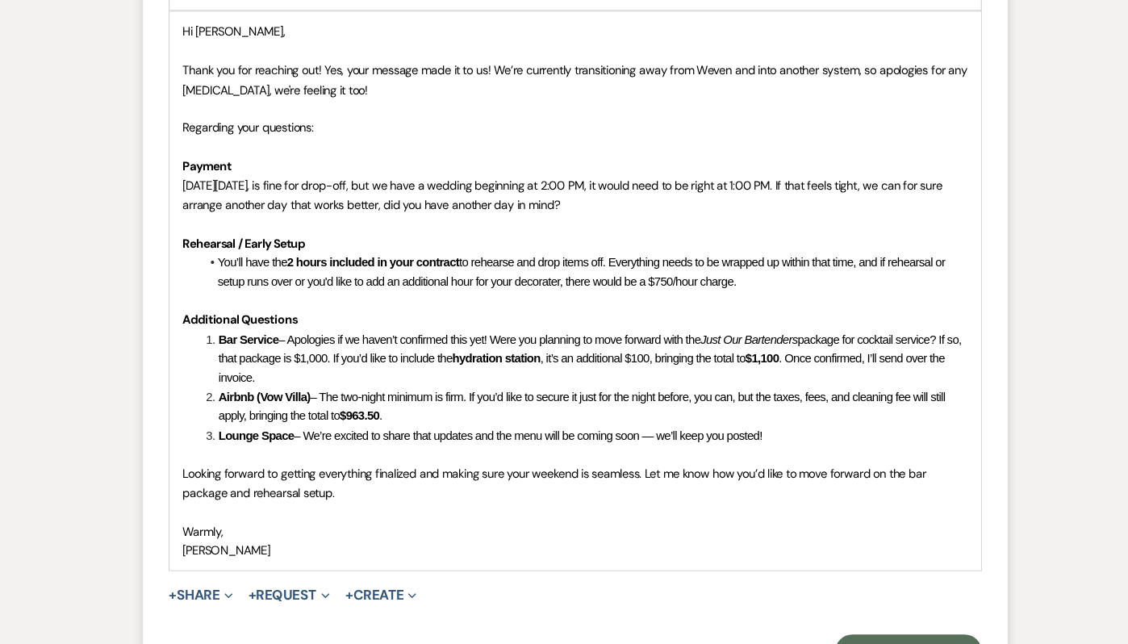
click at [477, 426] on li "Airbnb (Vow Villa) – The two-night minimum is firm. If you’d like to secure it …" at bounding box center [572, 421] width 722 height 36
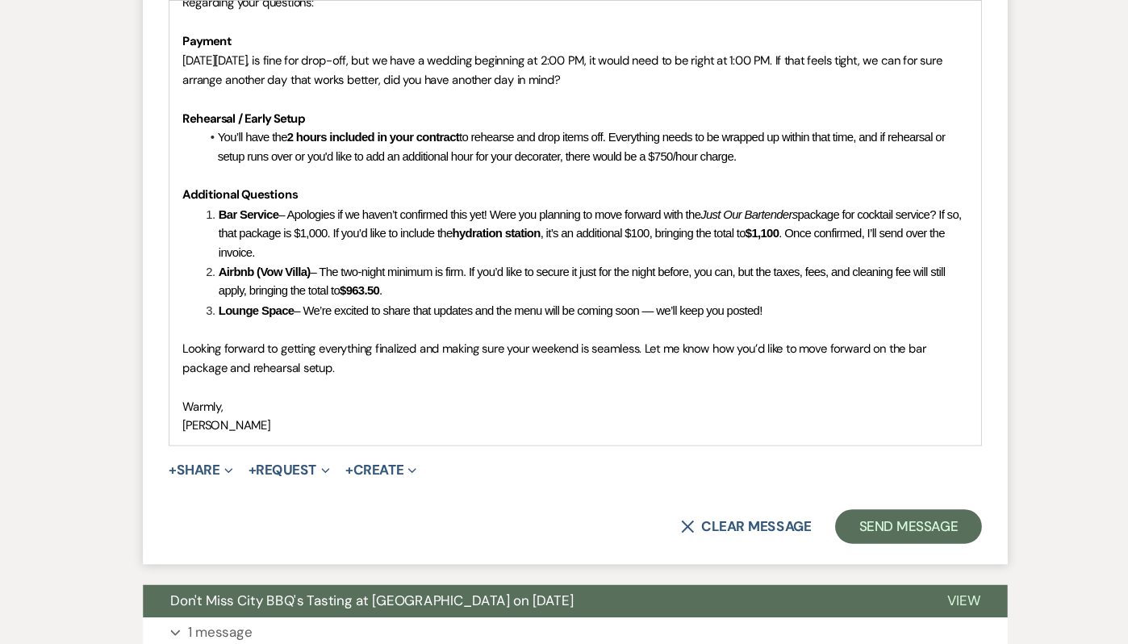
scroll to position [2209, 0]
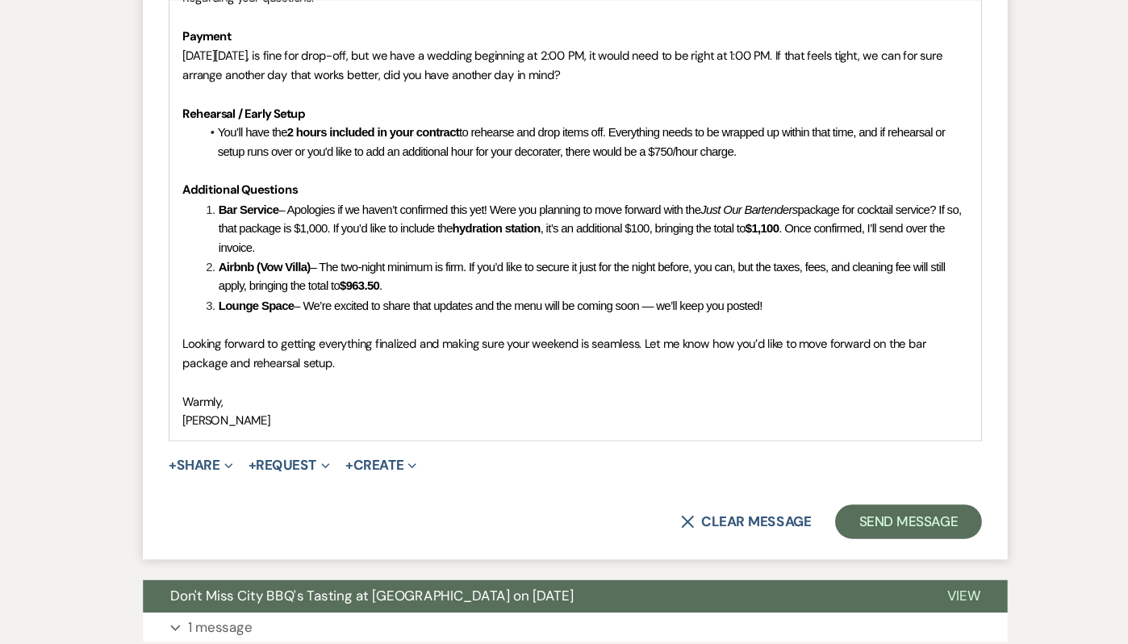
click at [394, 340] on p at bounding box center [563, 343] width 739 height 18
